Goal: Task Accomplishment & Management: Use online tool/utility

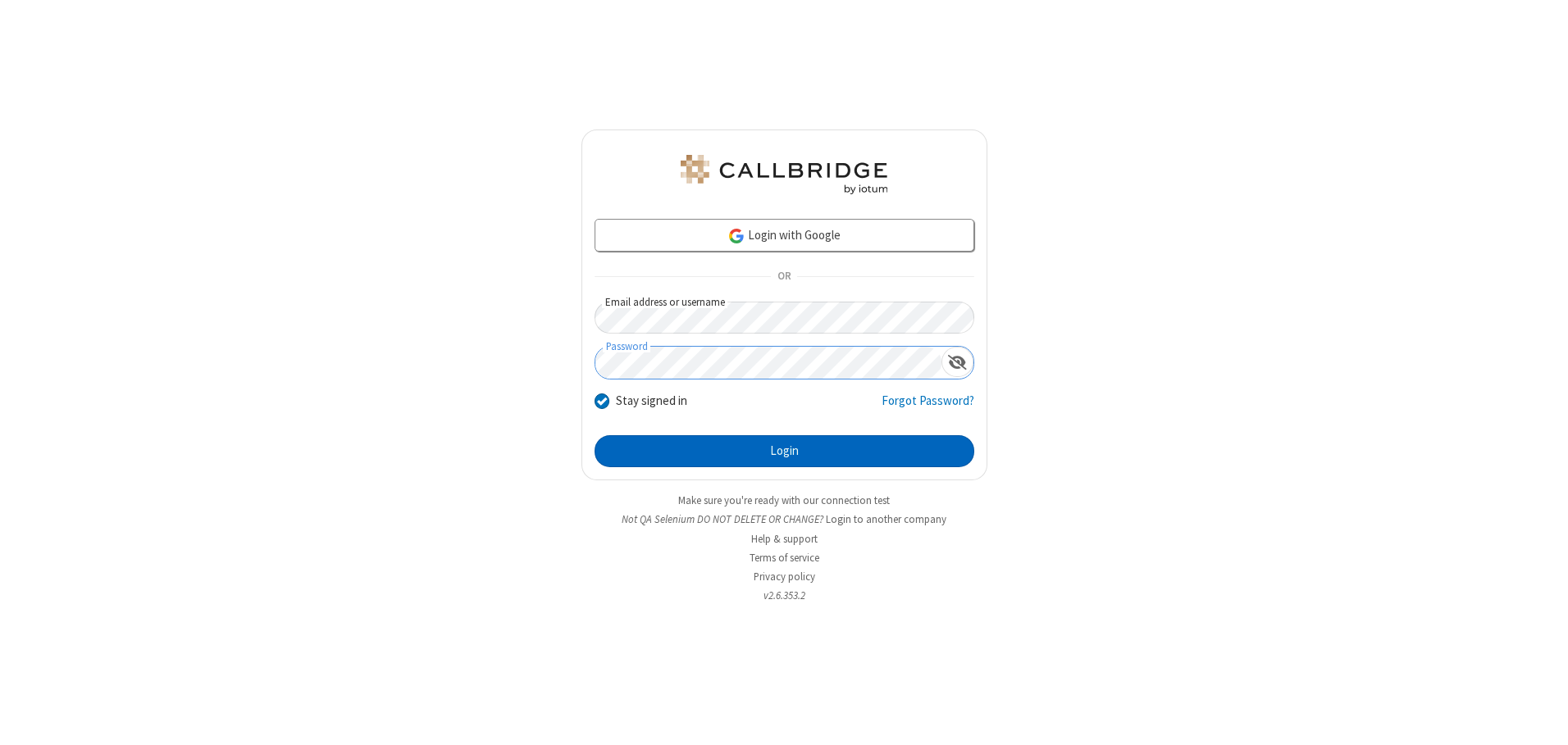
click at [784, 451] on button "Login" at bounding box center [784, 451] width 379 height 33
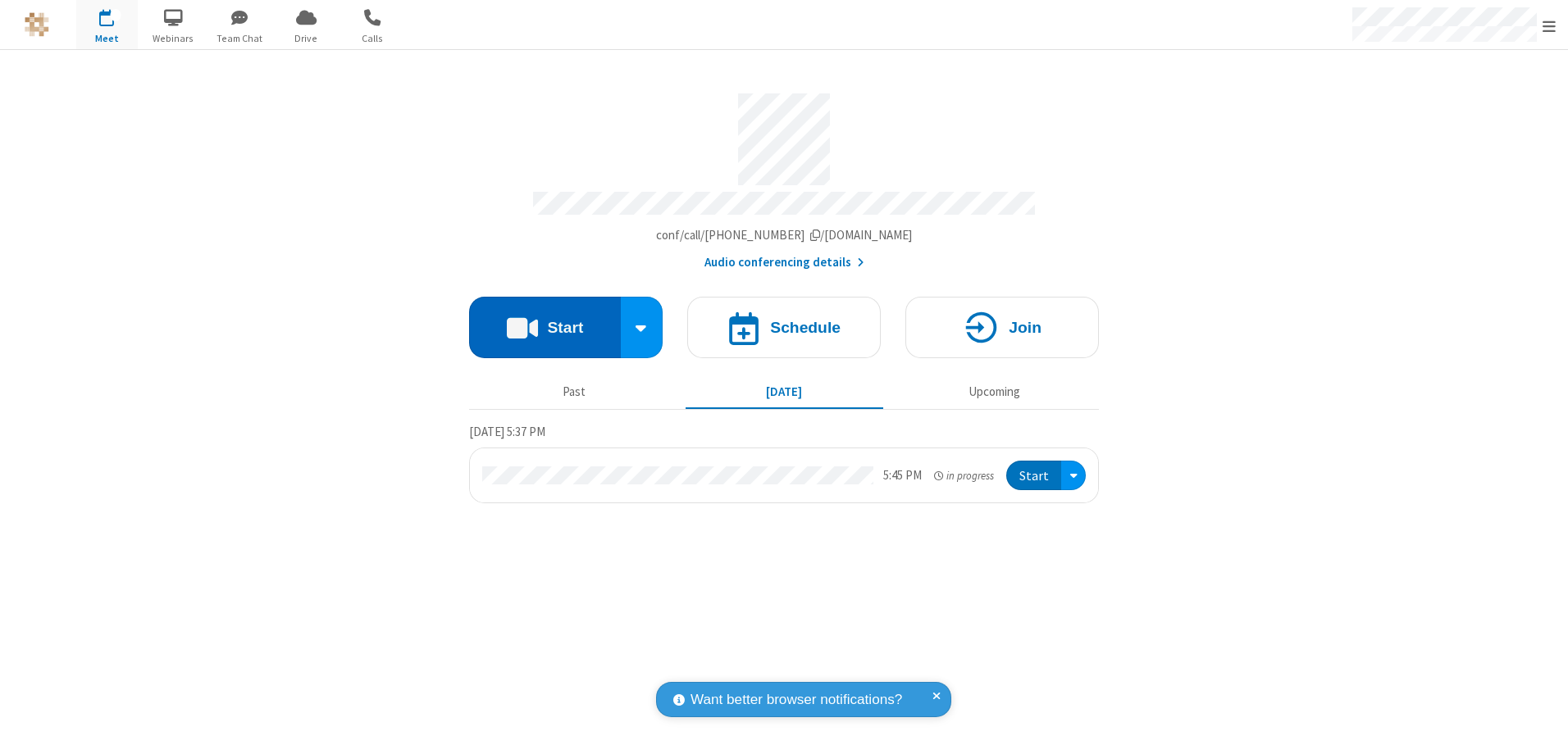
click at [545, 321] on button "Start" at bounding box center [545, 327] width 152 height 61
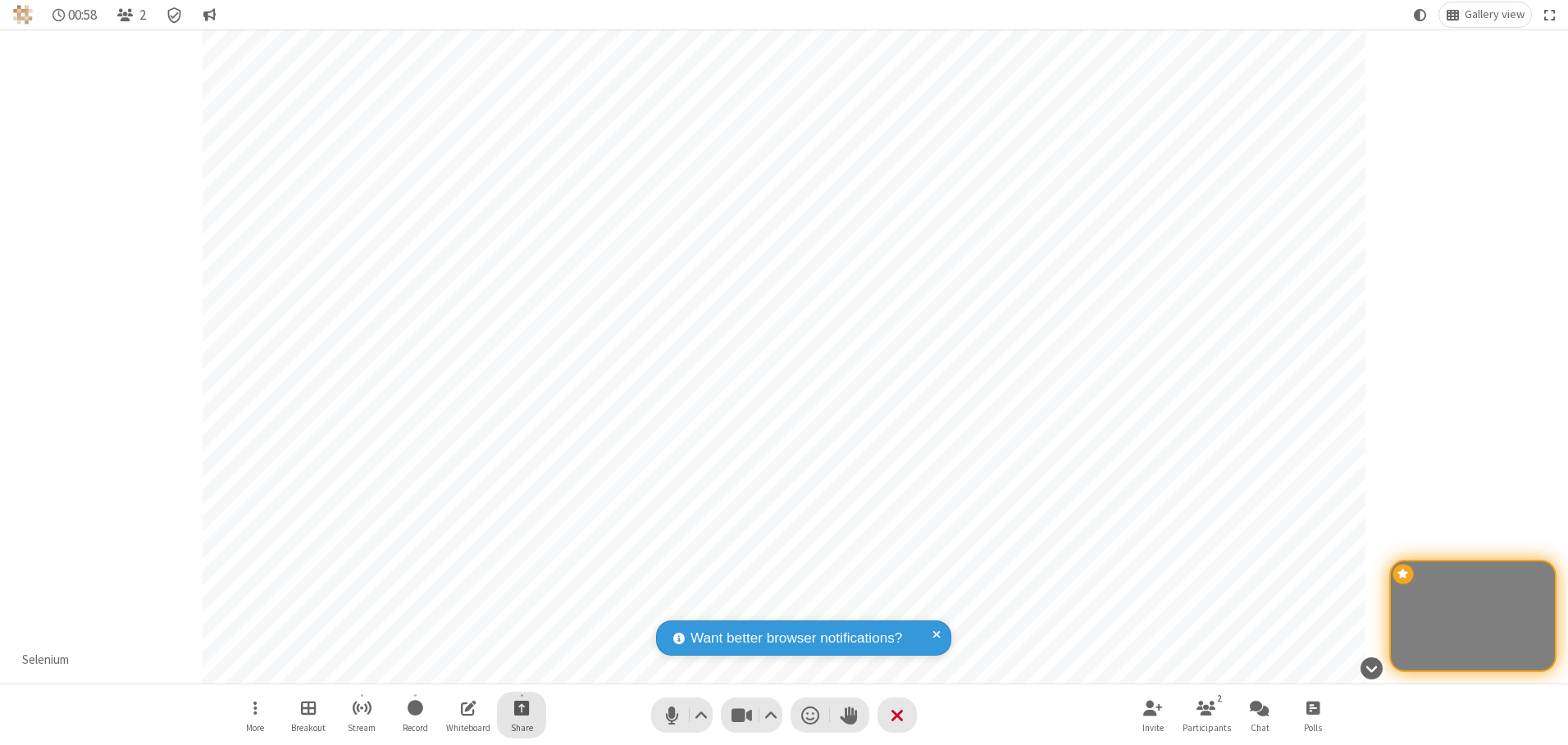
click at [521, 707] on span "Start sharing" at bounding box center [521, 707] width 16 height 20
click at [455, 668] on span "Share my screen" at bounding box center [455, 669] width 18 height 14
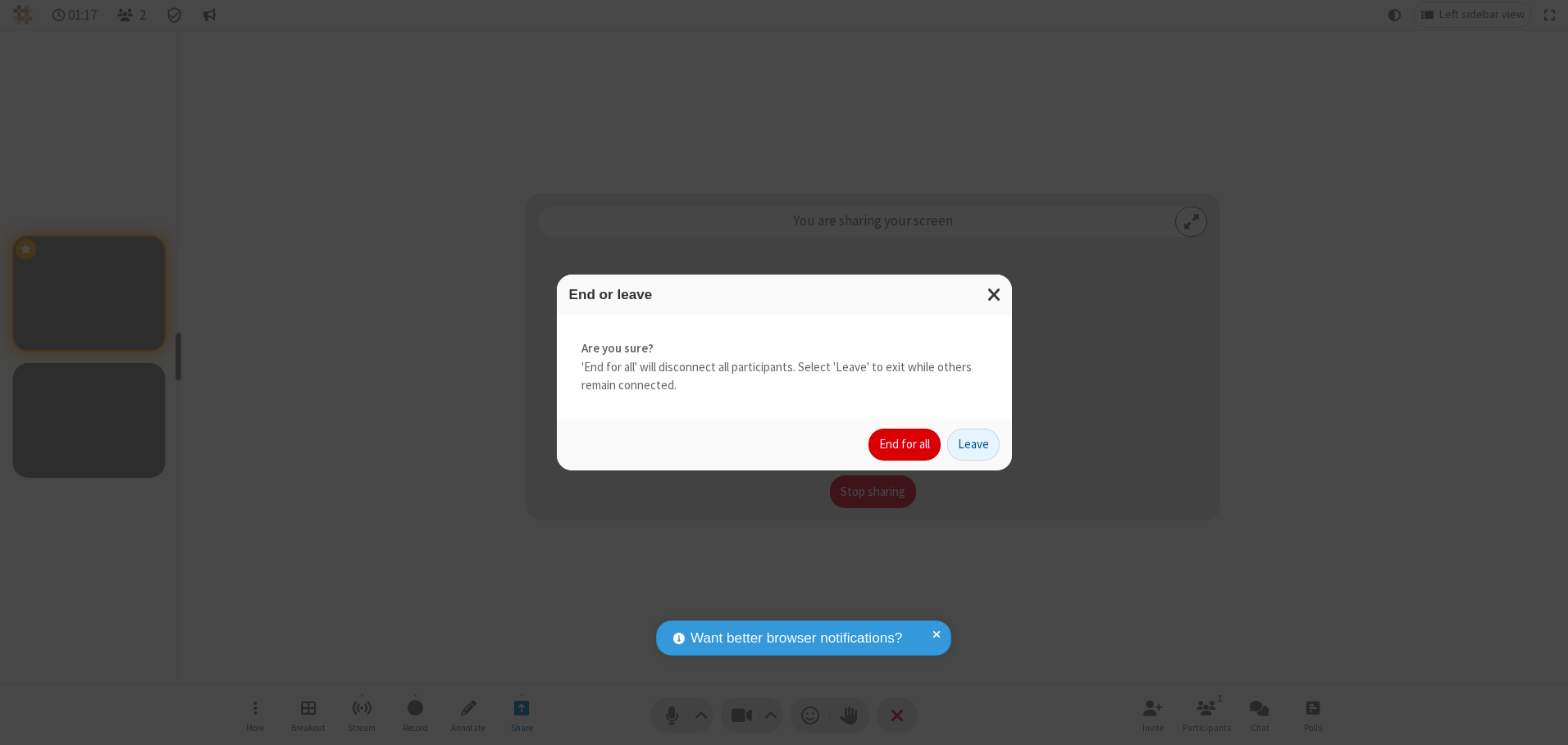
click at [905, 444] on button "End for all" at bounding box center [904, 445] width 72 height 33
